Goal: Contribute content: Share content

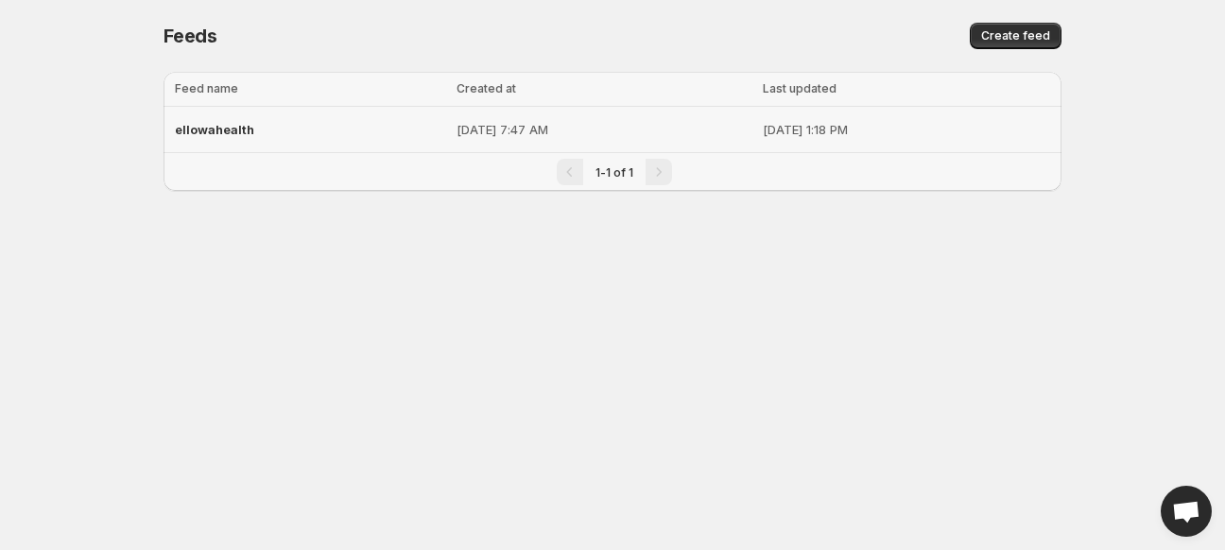
click at [206, 133] on span "ellowahealth" at bounding box center [214, 129] width 79 height 15
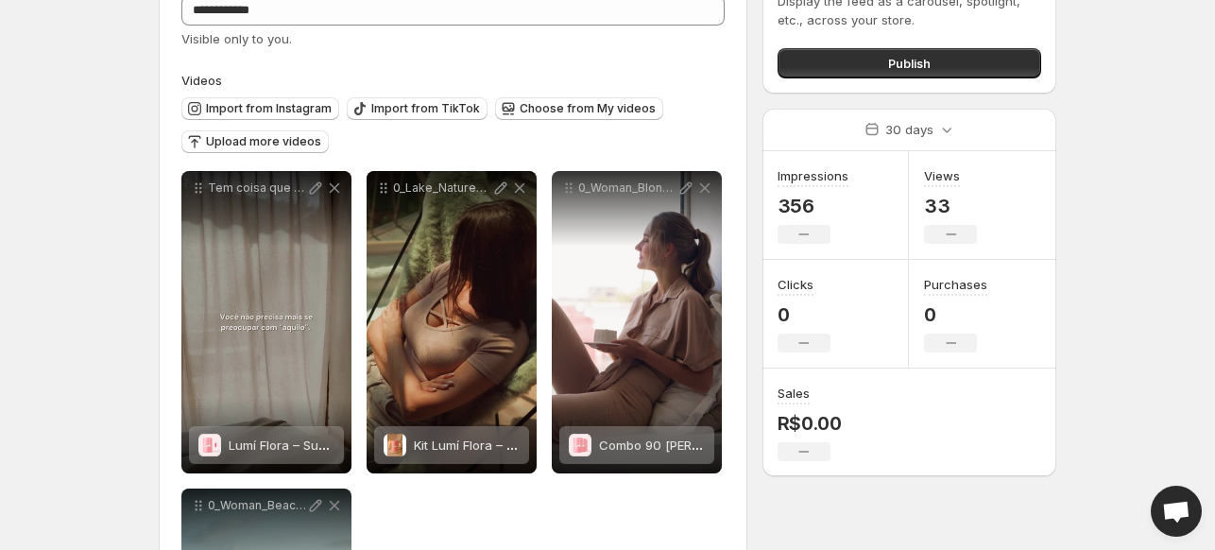
scroll to position [103, 0]
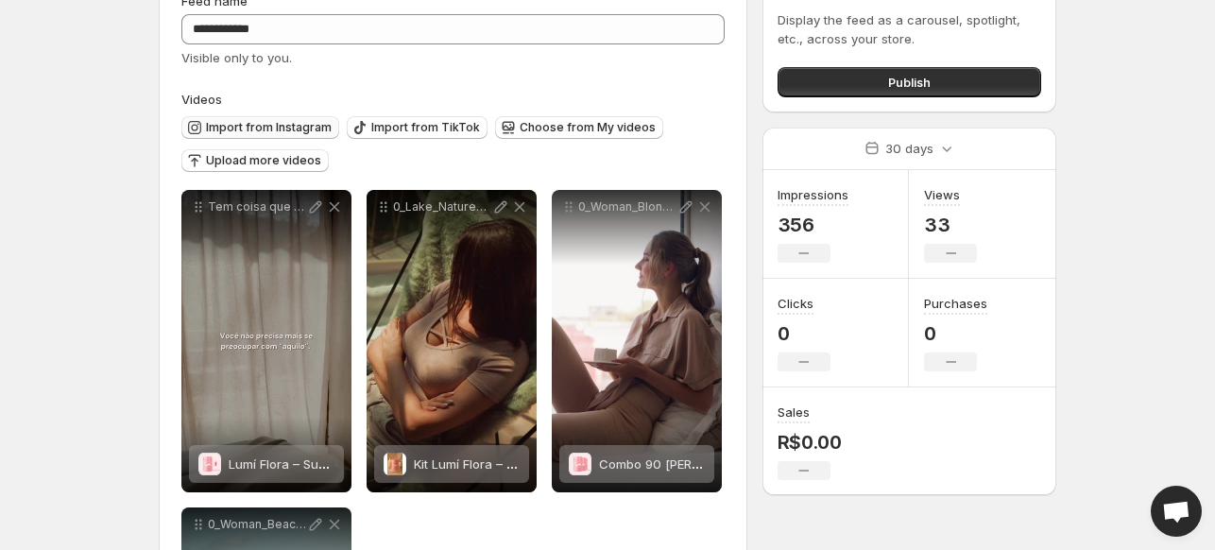
click at [214, 120] on span "Import from Instagram" at bounding box center [269, 127] width 126 height 15
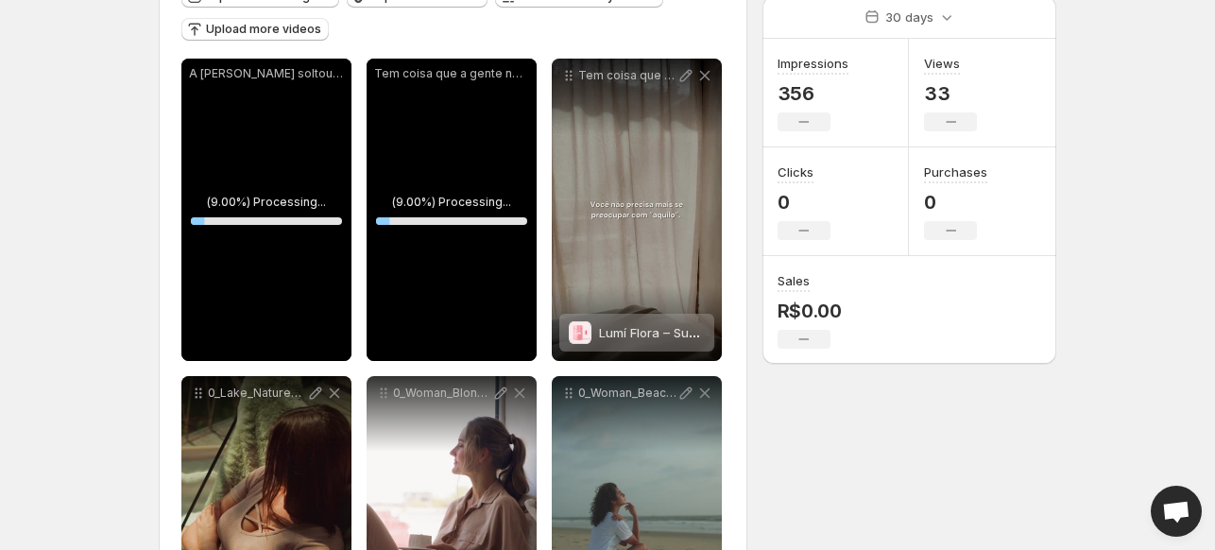
scroll to position [238, 0]
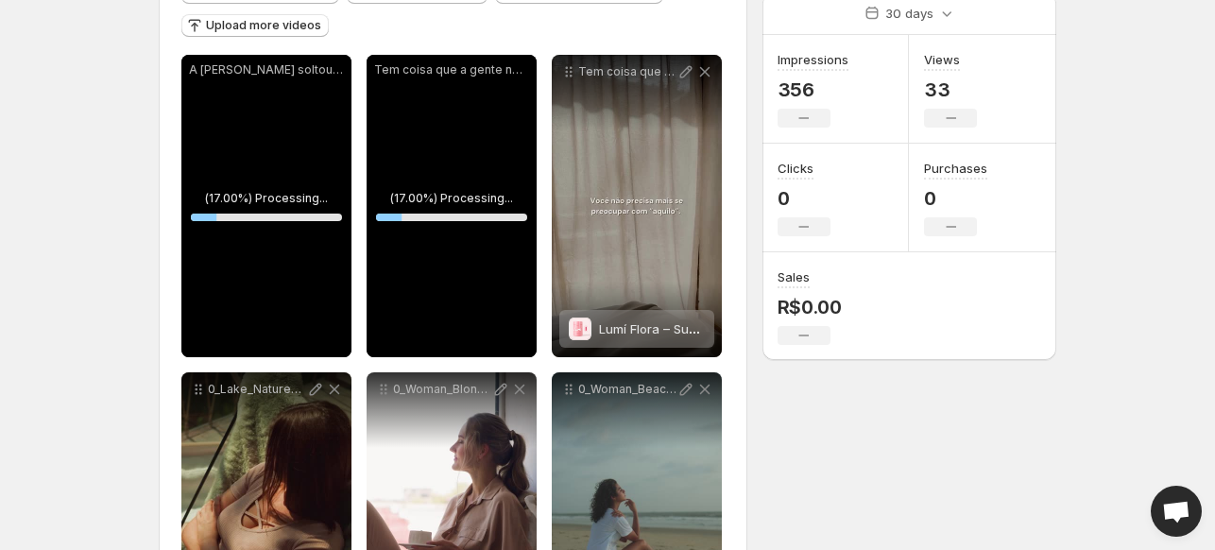
click at [499, 90] on div "Tem coisa que a gente nem percebe que est carregando at sentir o alvio de deixa…" at bounding box center [452, 206] width 170 height 302
click at [429, 208] on div "Tem coisa que a gente nem percebe que est carregando at sentir o alvio de deixa…" at bounding box center [452, 206] width 170 height 302
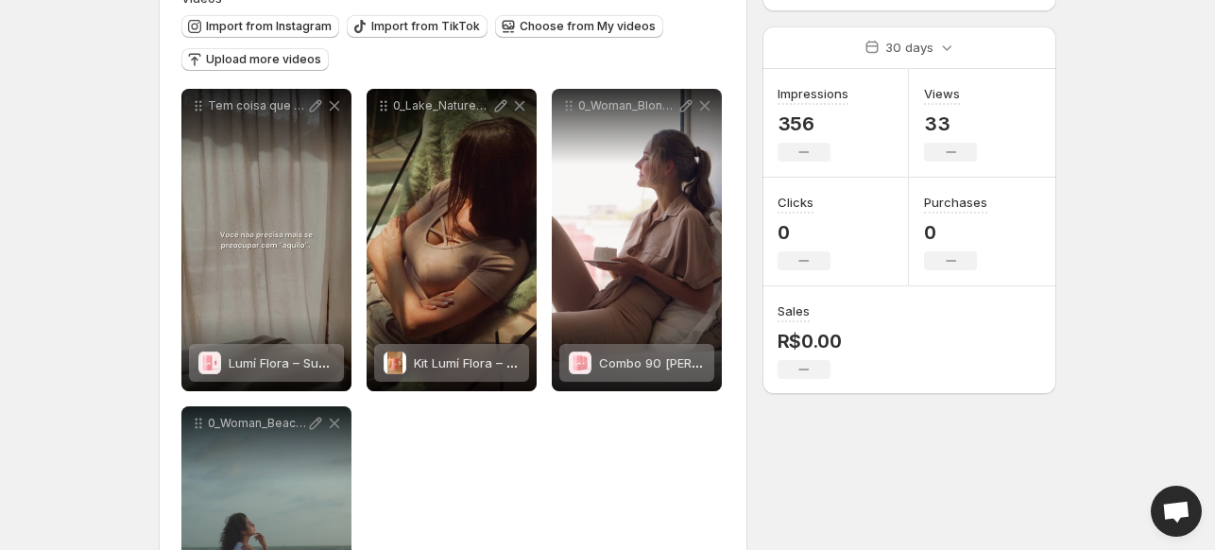
scroll to position [234, 0]
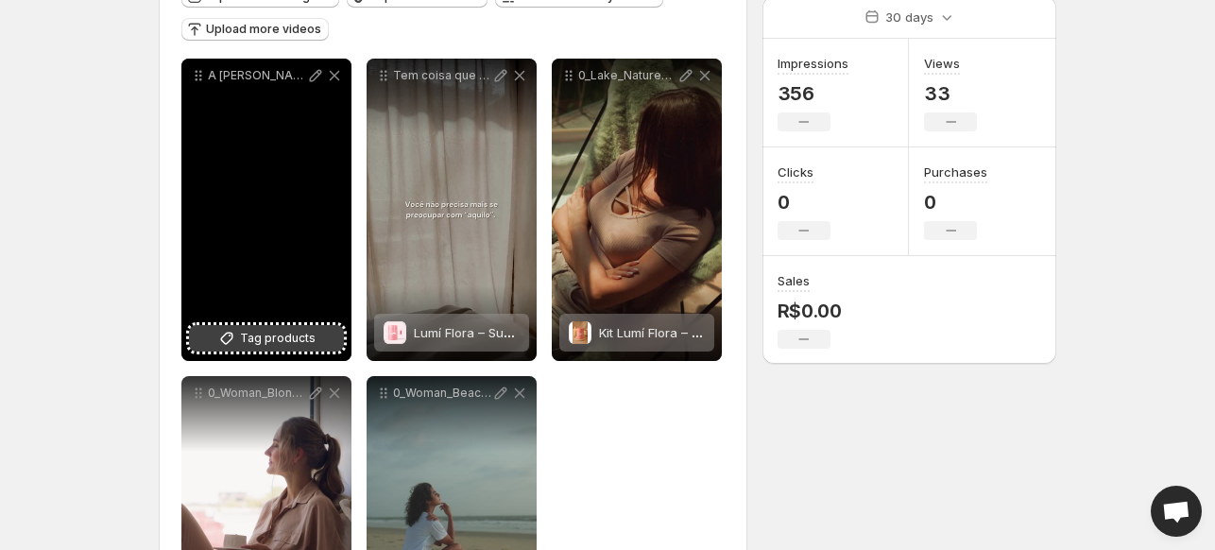
click at [257, 351] on button "Tag products" at bounding box center [266, 338] width 155 height 26
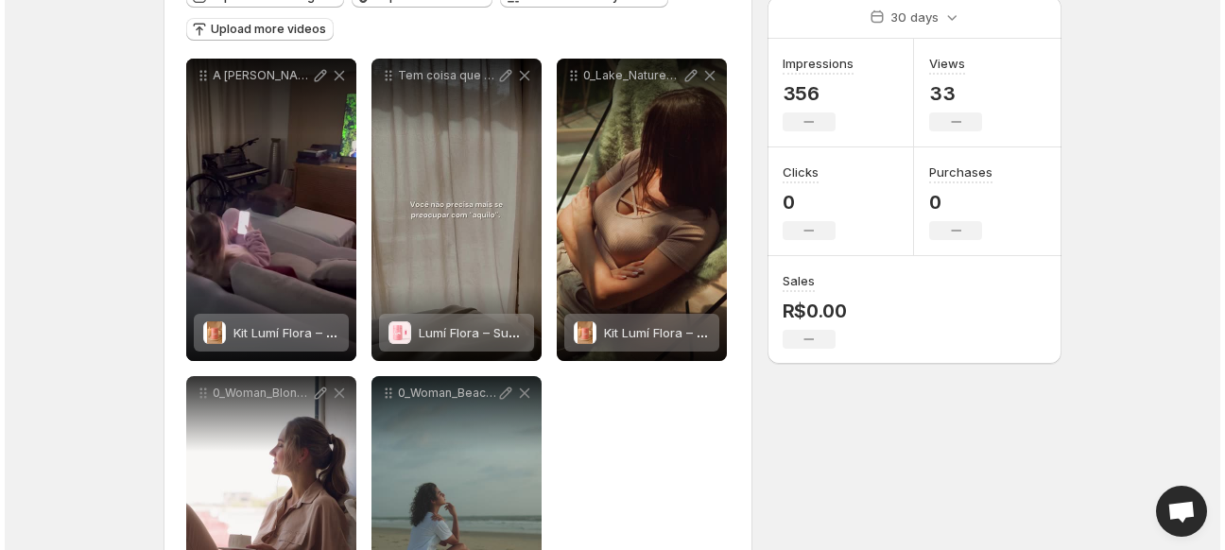
scroll to position [0, 0]
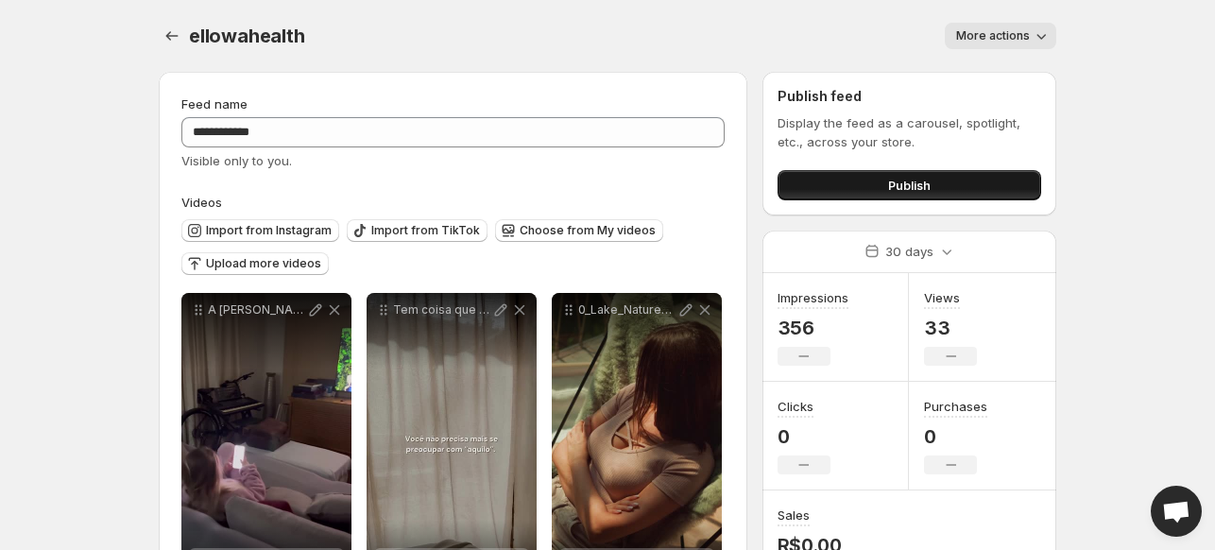
click at [960, 180] on button "Publish" at bounding box center [910, 185] width 264 height 30
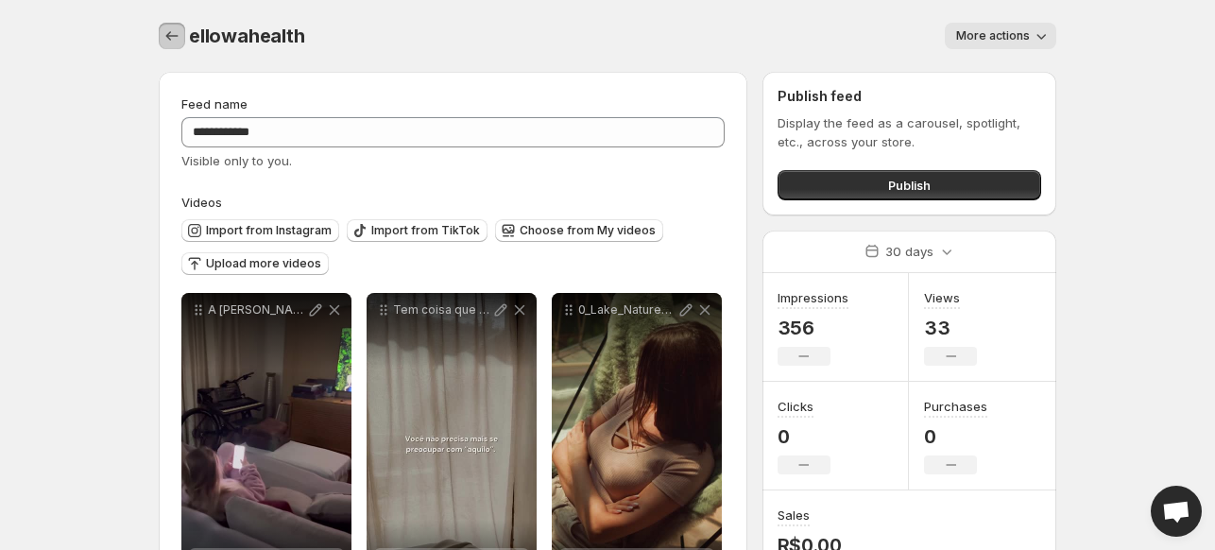
click at [164, 29] on icon "Settings" at bounding box center [172, 35] width 19 height 19
